Goal: Information Seeking & Learning: Learn about a topic

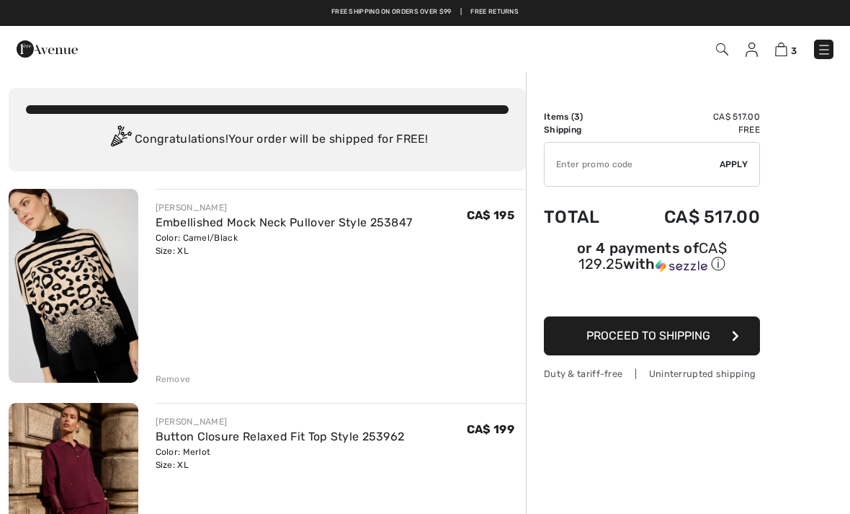
click at [818, 54] on img at bounding box center [824, 50] width 14 height 14
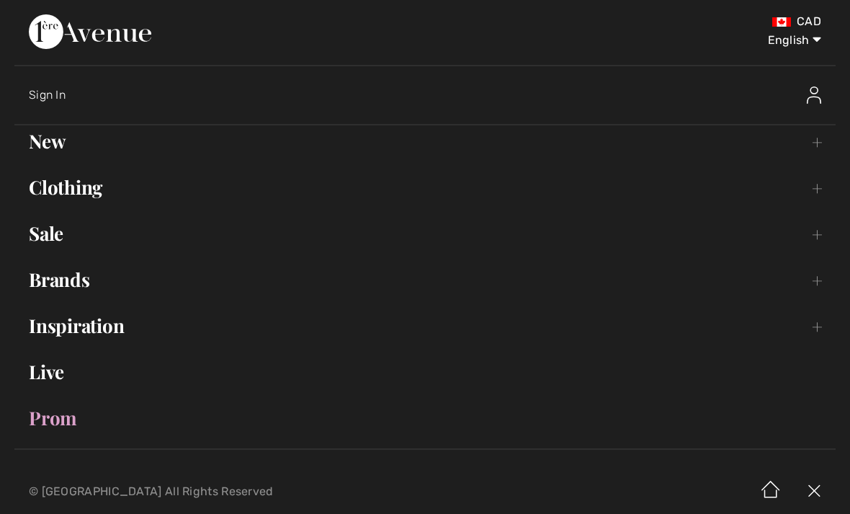
click at [48, 238] on link "Sale Toggle submenu" at bounding box center [425, 234] width 822 height 32
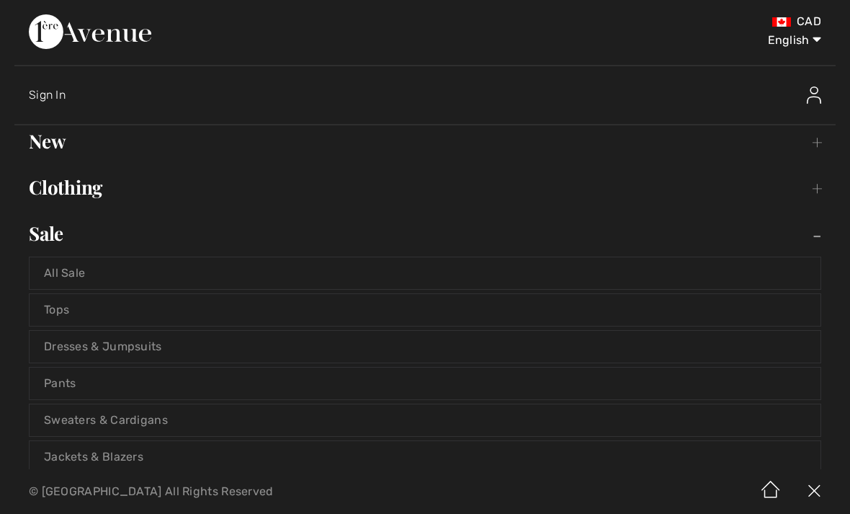
click at [72, 274] on link "All Sale" at bounding box center [425, 273] width 791 height 32
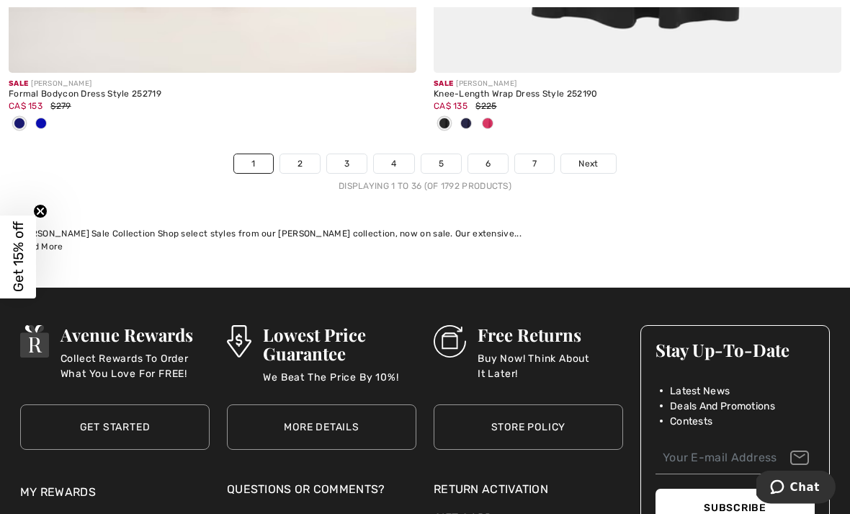
scroll to position [12570, 0]
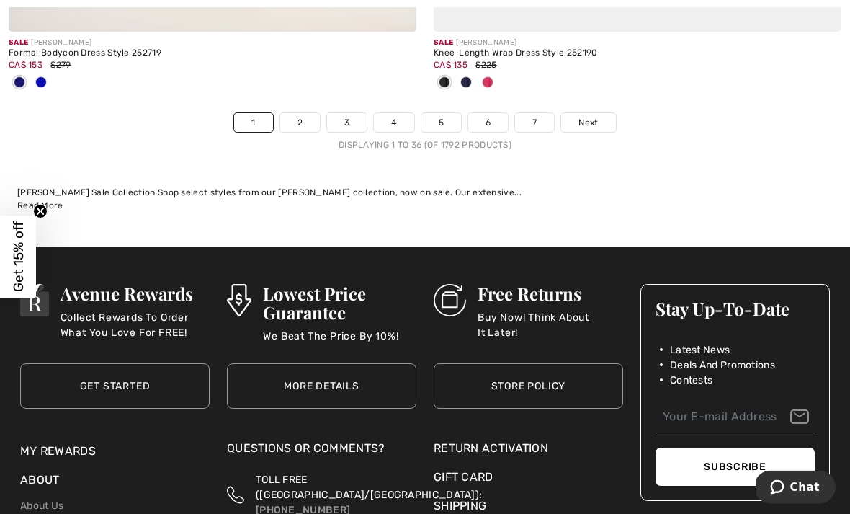
click at [598, 117] on span "Next" at bounding box center [588, 123] width 19 height 13
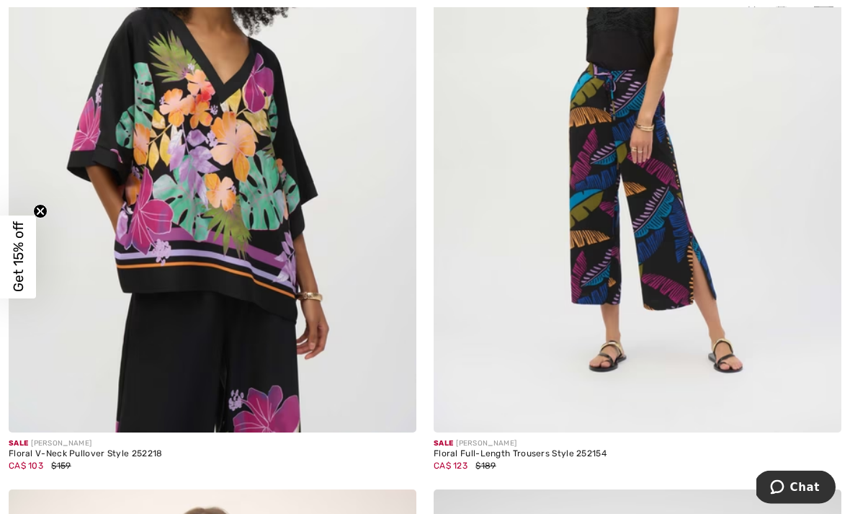
scroll to position [11047, 0]
click at [285, 227] on img at bounding box center [213, 127] width 408 height 612
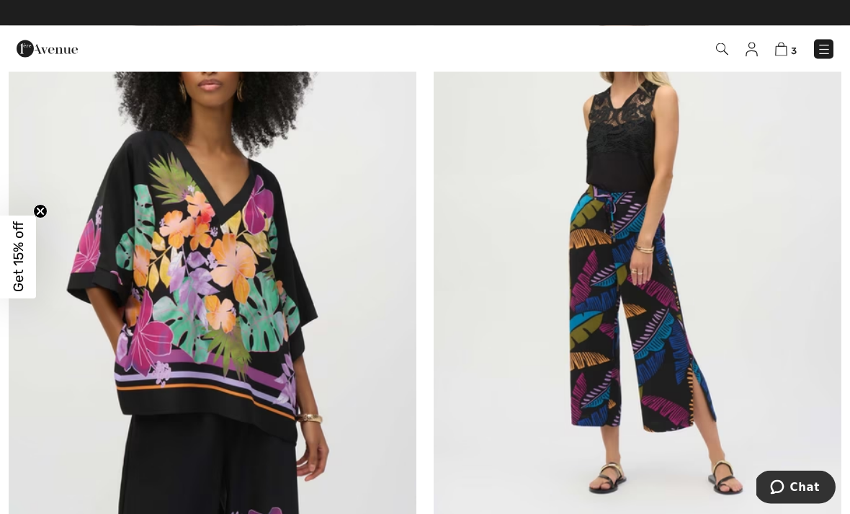
scroll to position [10844, 0]
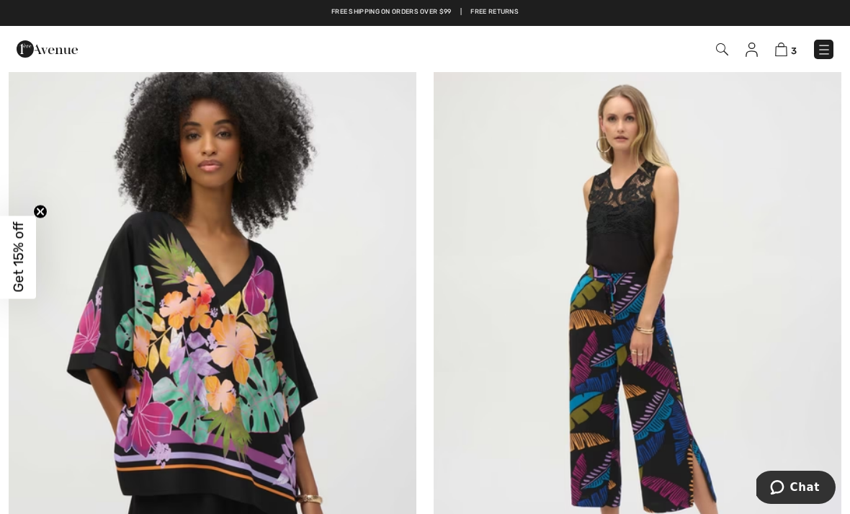
click at [308, 224] on img at bounding box center [213, 329] width 408 height 612
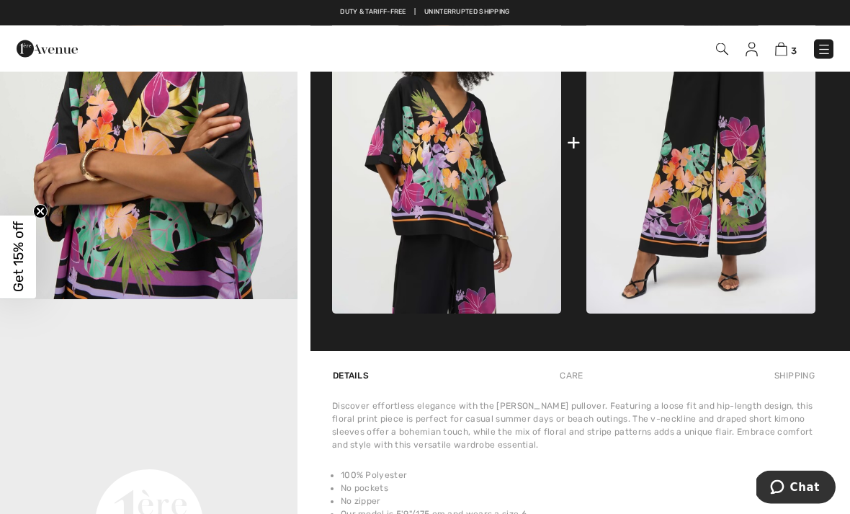
scroll to position [664, 0]
click at [708, 169] on img at bounding box center [701, 141] width 229 height 343
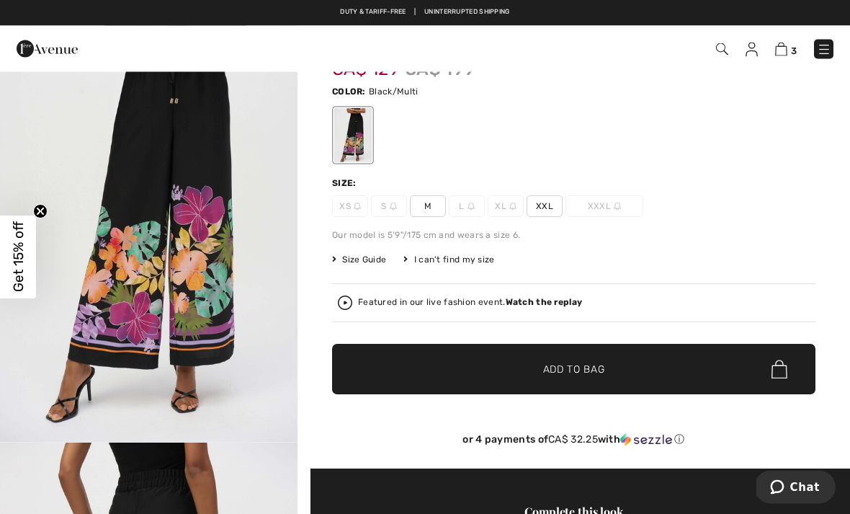
scroll to position [49, 0]
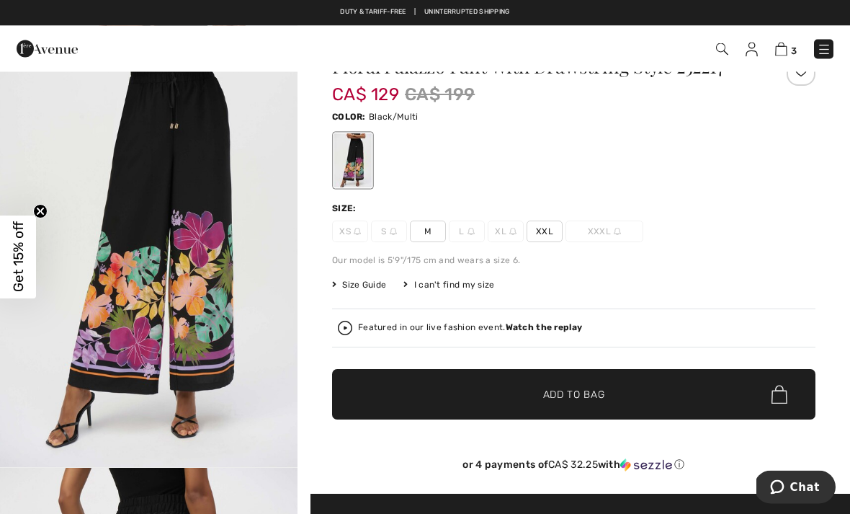
click at [366, 285] on span "Size Guide" at bounding box center [359, 285] width 54 height 13
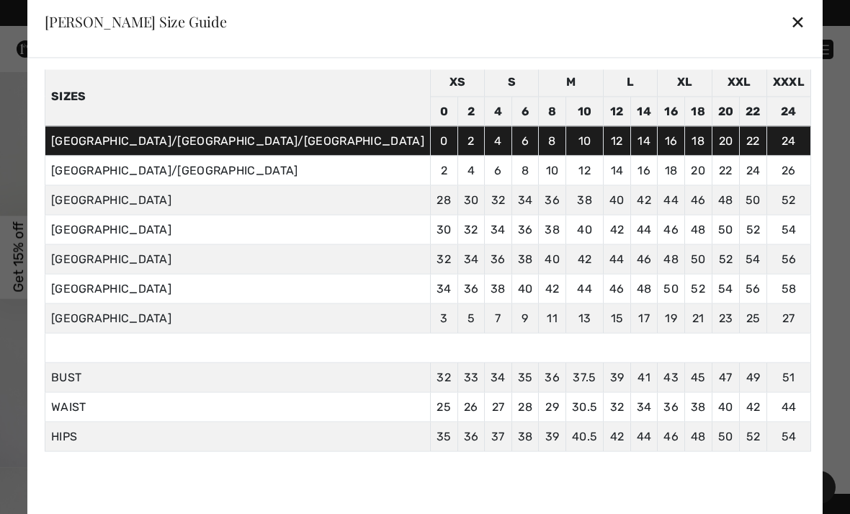
scroll to position [57, 0]
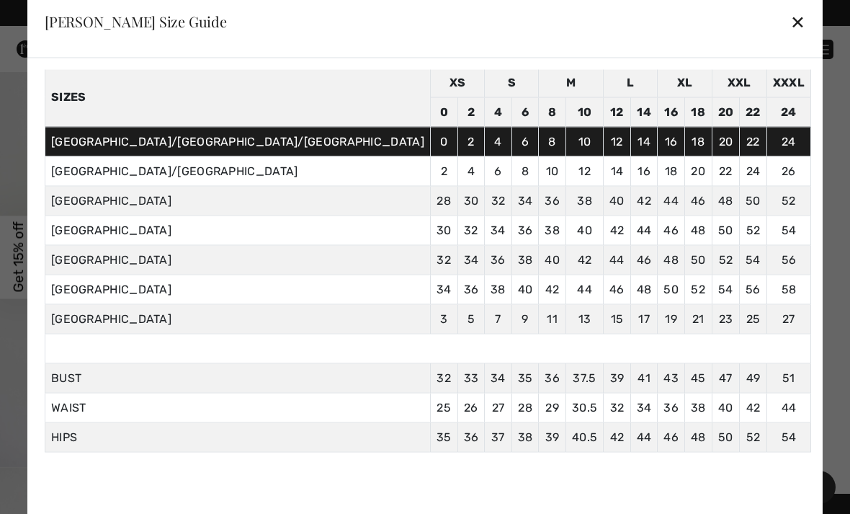
click at [791, 17] on div "✕" at bounding box center [798, 21] width 15 height 30
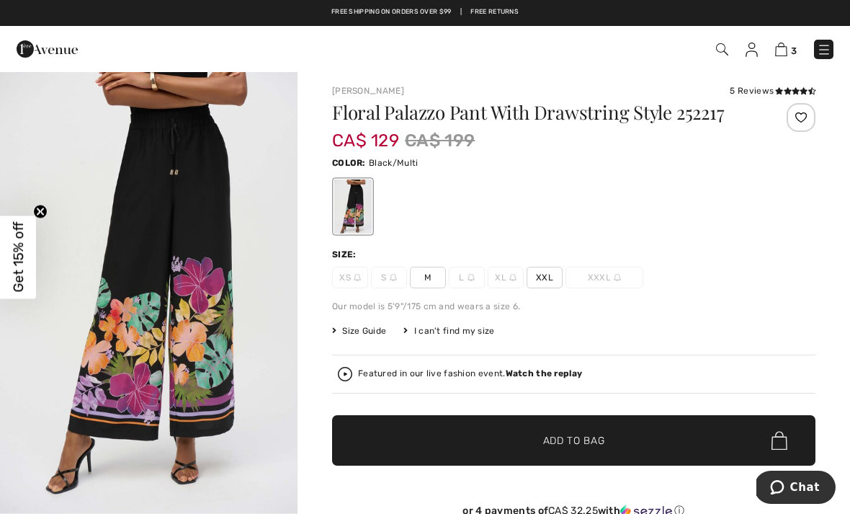
scroll to position [0, 0]
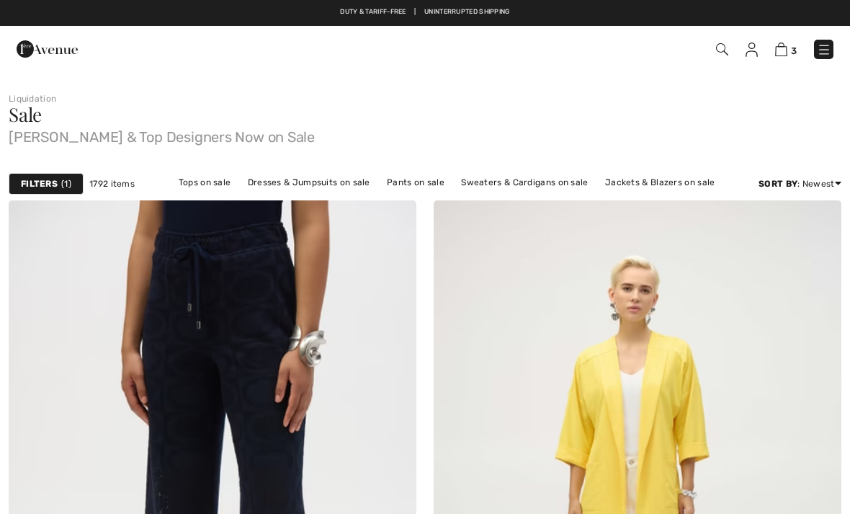
checkbox input "true"
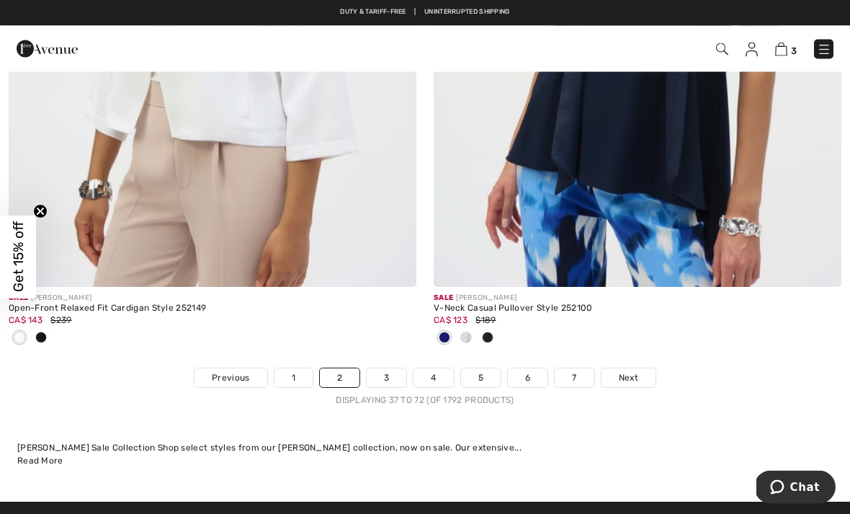
scroll to position [12554, 0]
click at [632, 371] on span "Next" at bounding box center [628, 377] width 19 height 13
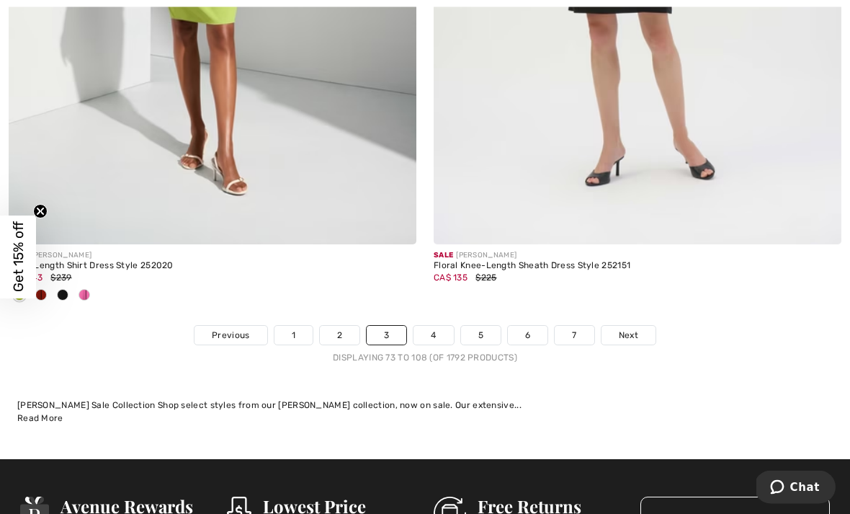
scroll to position [12513, 0]
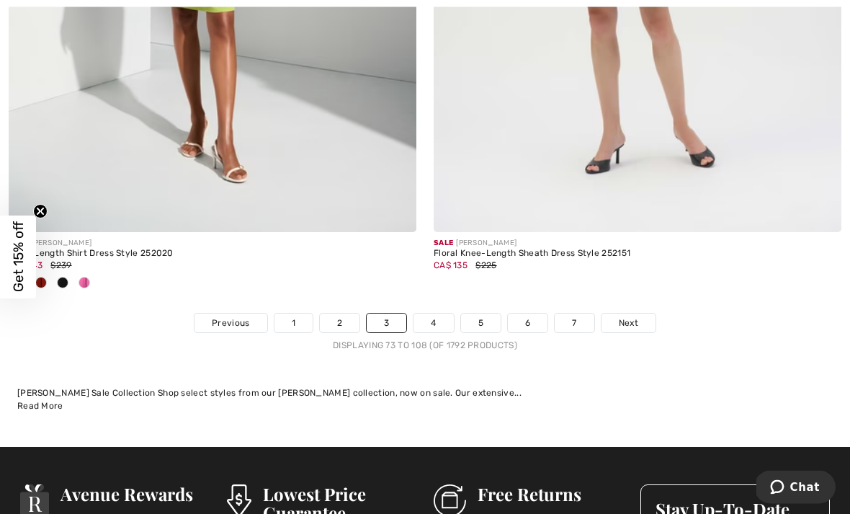
click at [629, 317] on span "Next" at bounding box center [628, 323] width 19 height 13
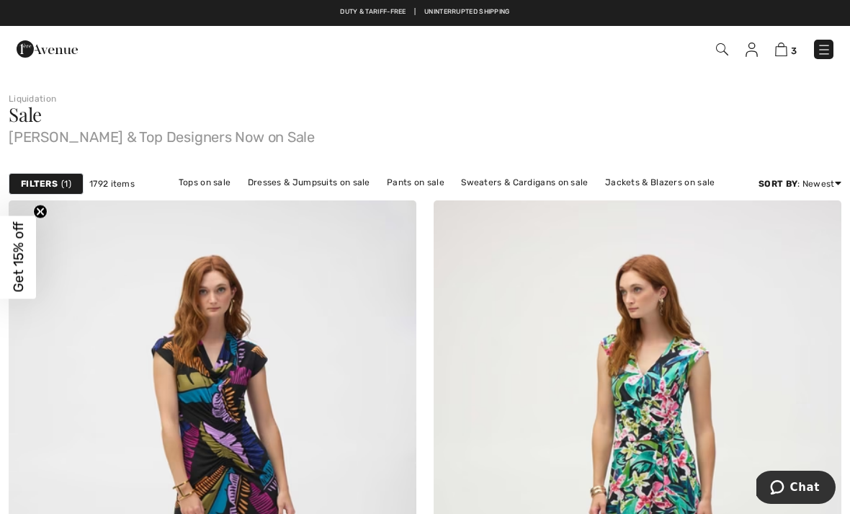
click at [329, 184] on link "Dresses & Jumpsuits on sale" at bounding box center [309, 182] width 137 height 19
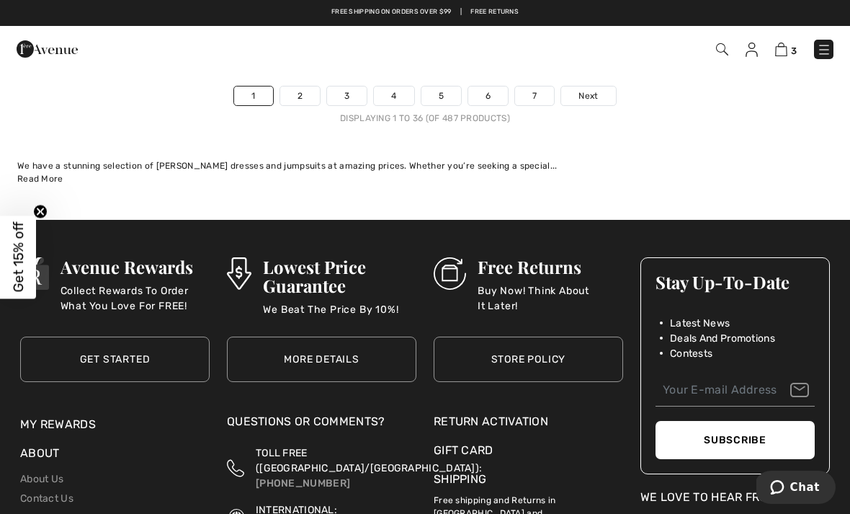
scroll to position [12651, 0]
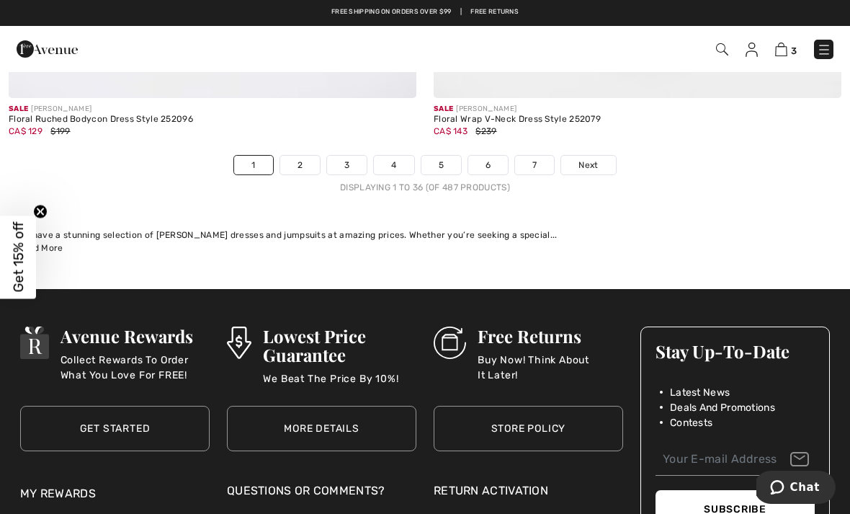
click at [591, 159] on span "Next" at bounding box center [588, 165] width 19 height 13
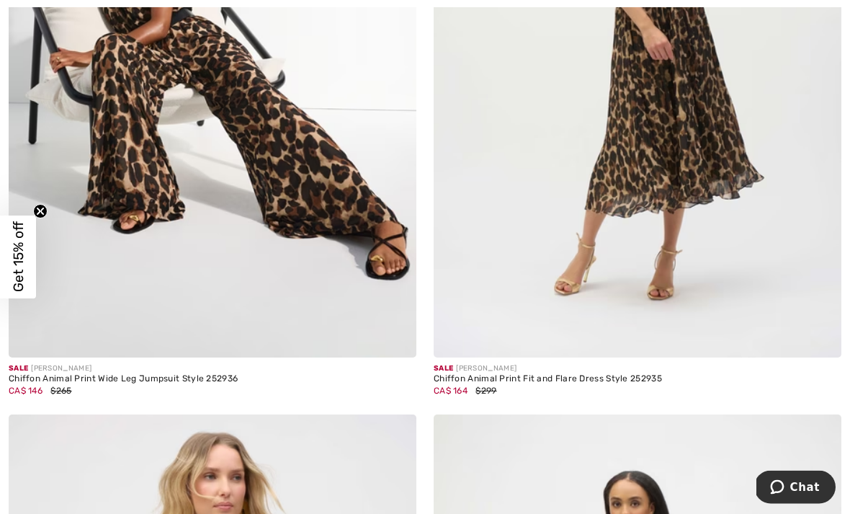
scroll to position [7302, 0]
click at [306, 189] on img at bounding box center [213, 52] width 408 height 612
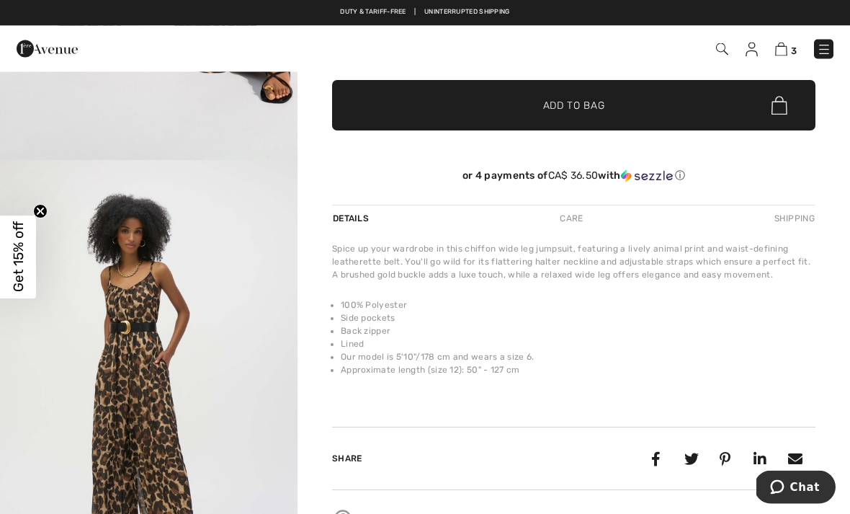
click at [203, 316] on img "2 / 6" at bounding box center [149, 384] width 298 height 446
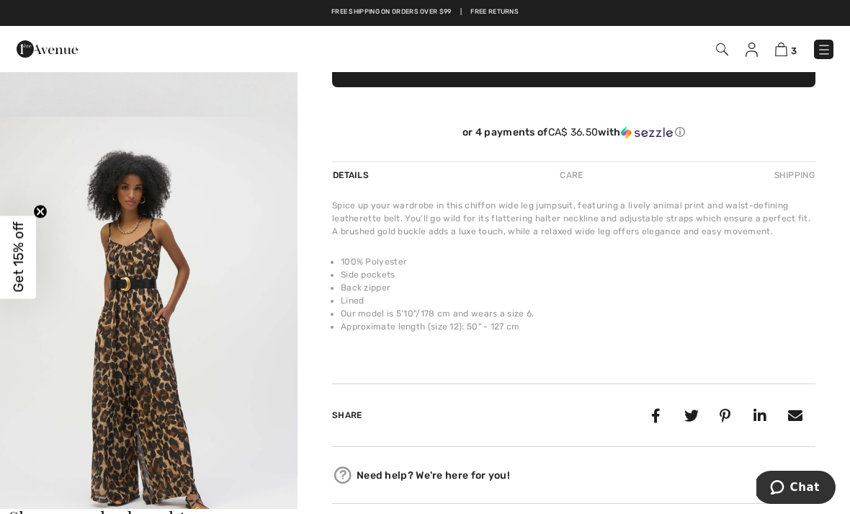
scroll to position [404, 0]
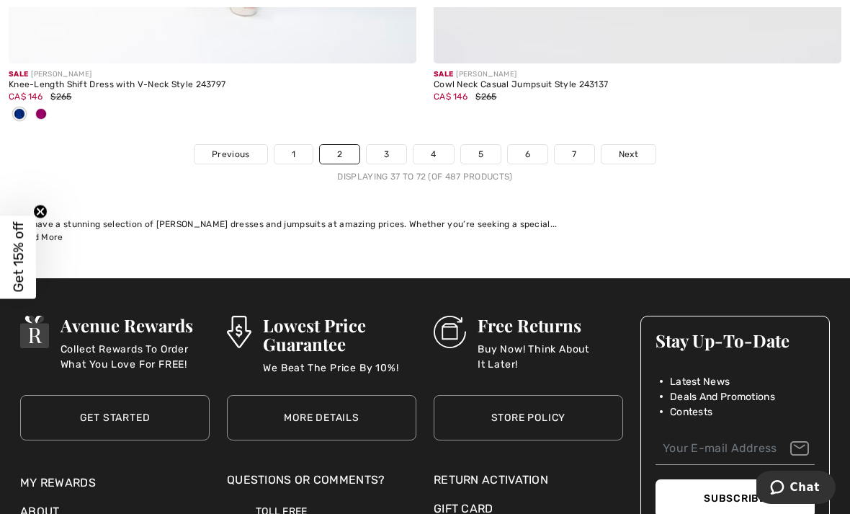
scroll to position [12481, 0]
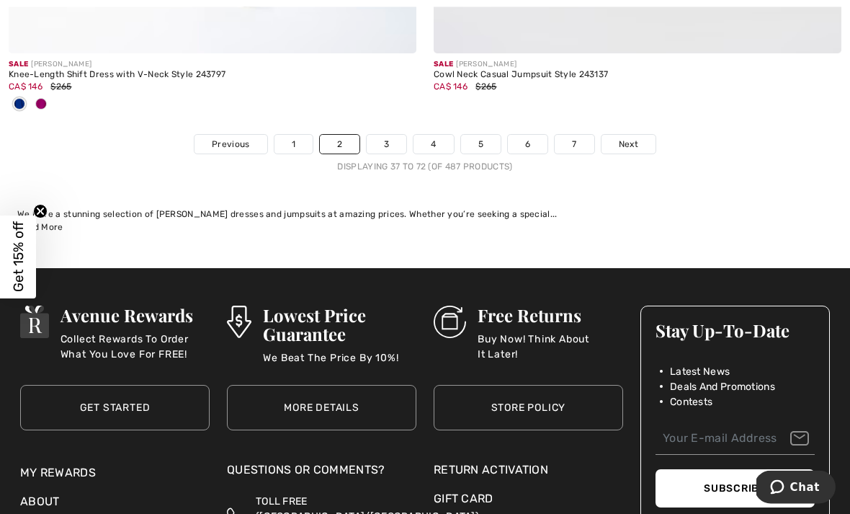
click at [636, 138] on span "Next" at bounding box center [628, 144] width 19 height 13
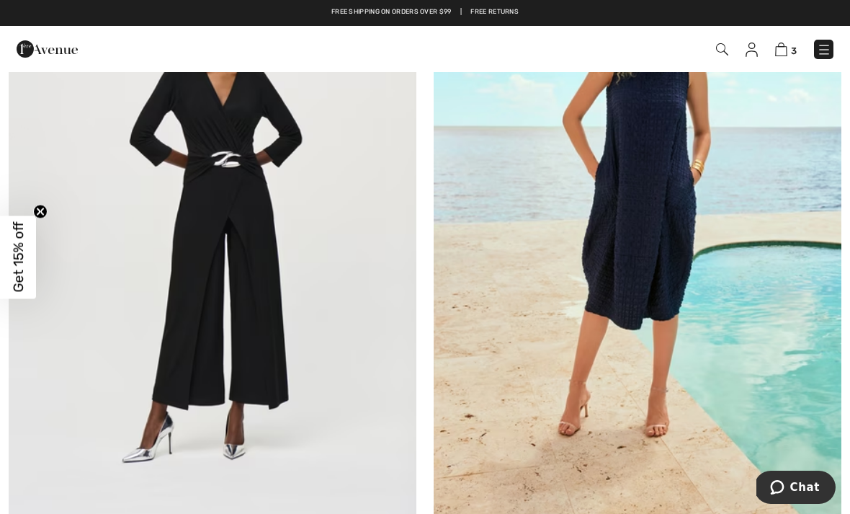
scroll to position [265, 0]
